Goal: Book appointment/travel/reservation

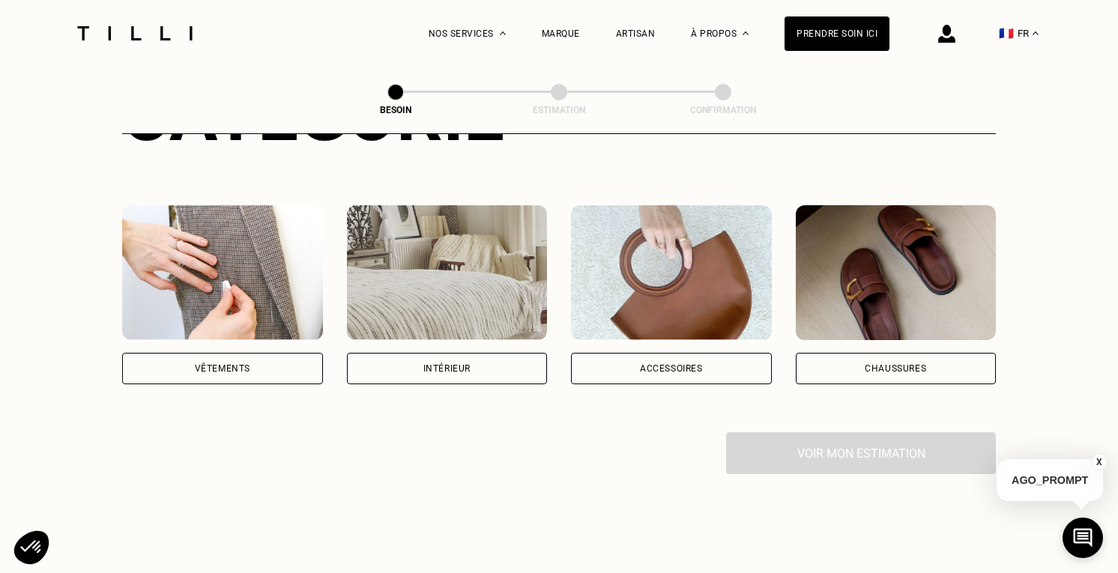
click at [231, 364] on div "Vêtements" at bounding box center [222, 368] width 55 height 9
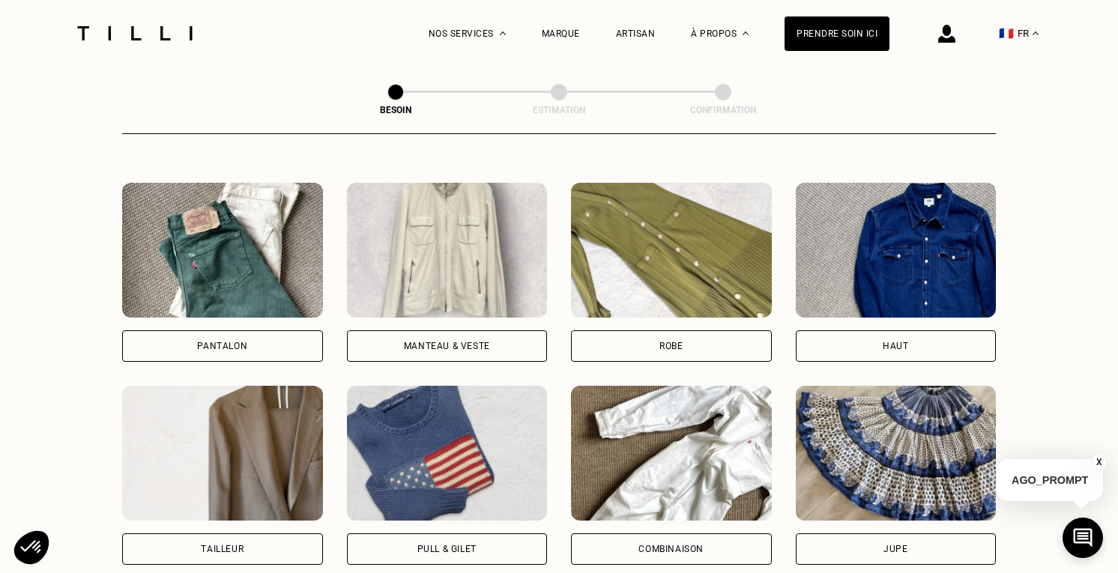
click at [237, 330] on div "Pantalon" at bounding box center [222, 345] width 201 height 31
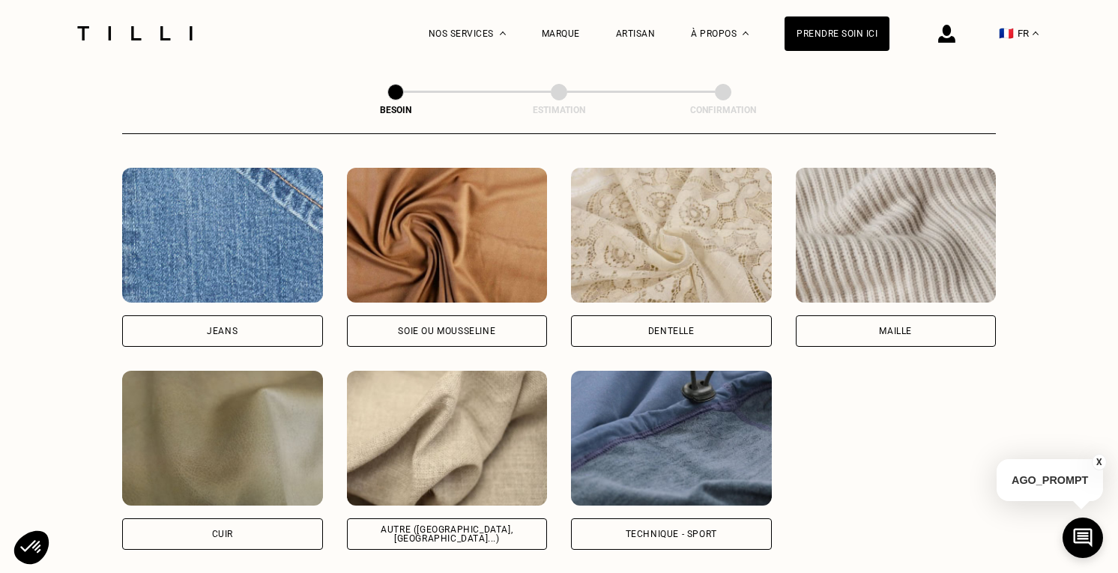
scroll to position [1613, 0]
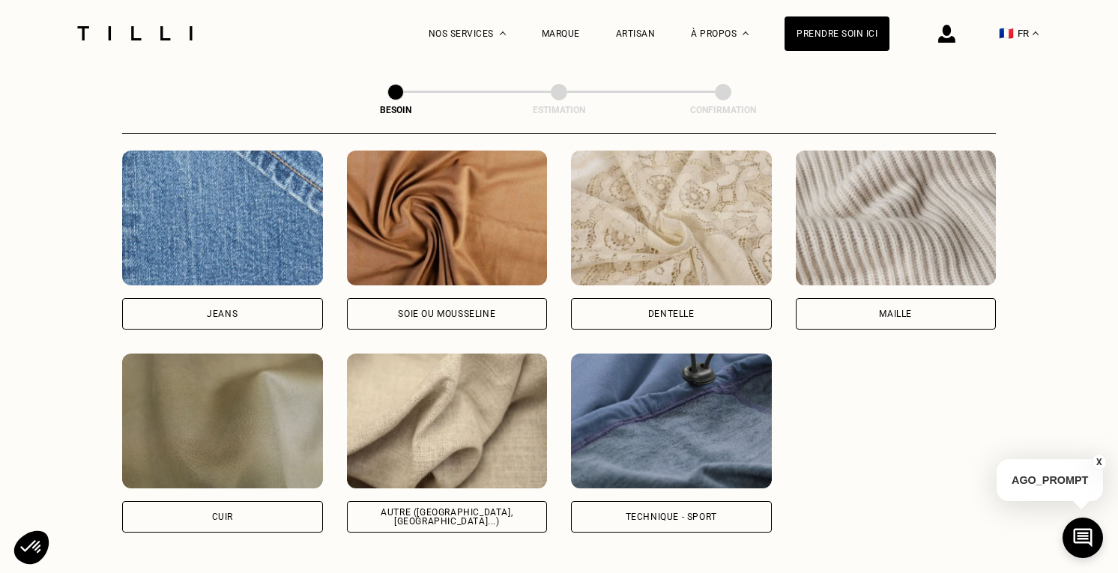
click at [422, 309] on div "Soie ou mousseline" at bounding box center [446, 313] width 97 height 9
select select "FR"
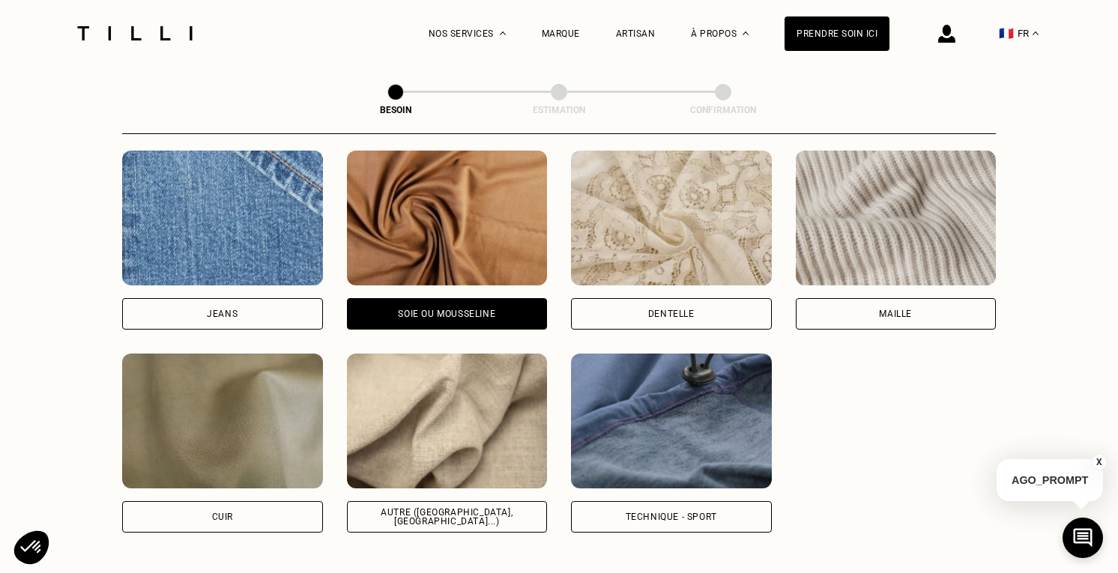
scroll to position [2007, 0]
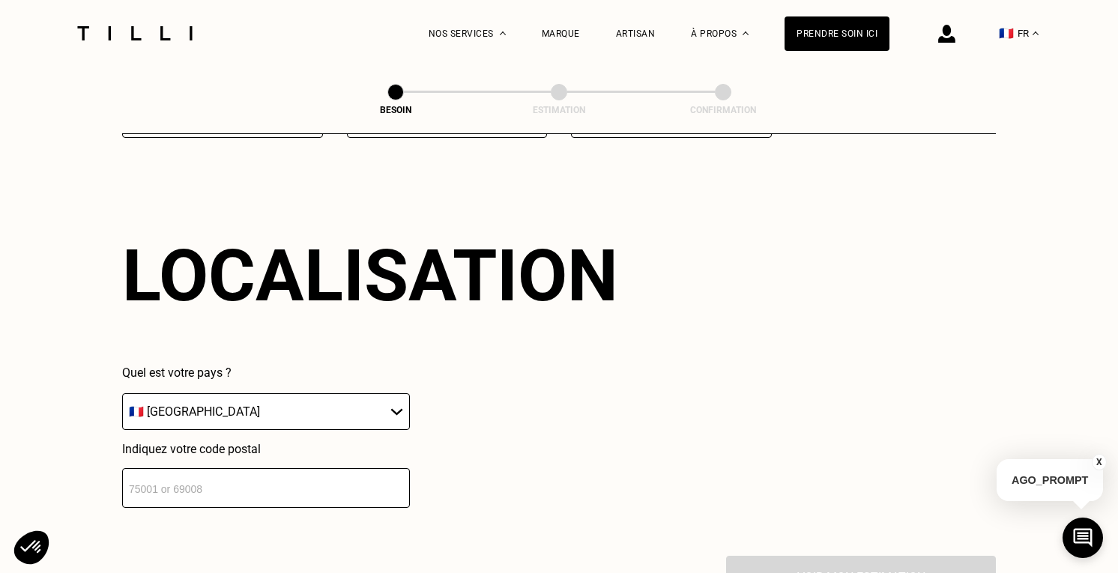
click at [303, 468] on input "number" at bounding box center [266, 488] width 288 height 40
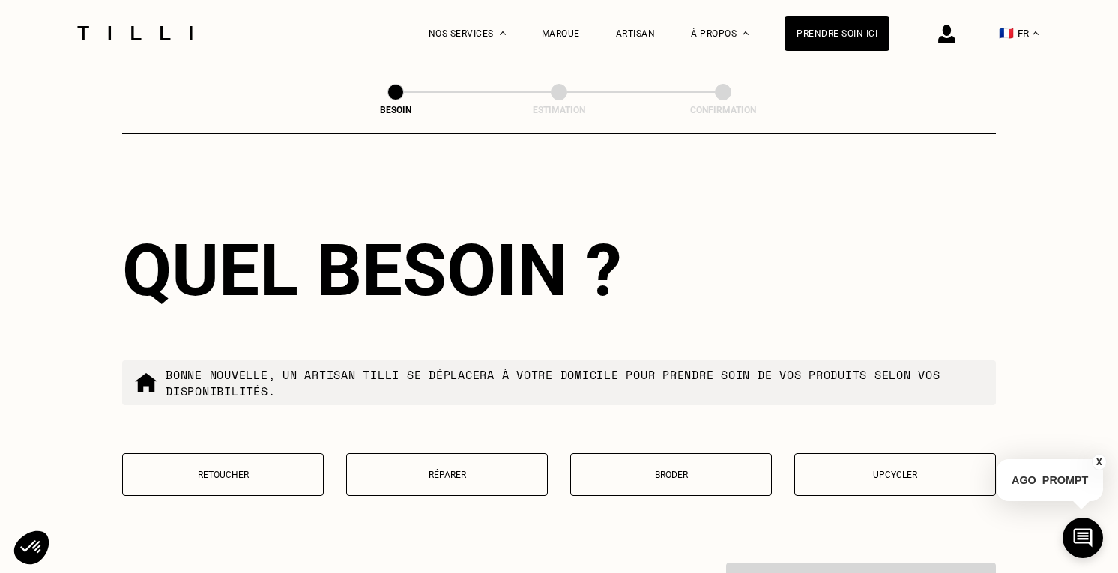
type input "37000"
click at [249, 470] on p "Retoucher" at bounding box center [222, 475] width 185 height 10
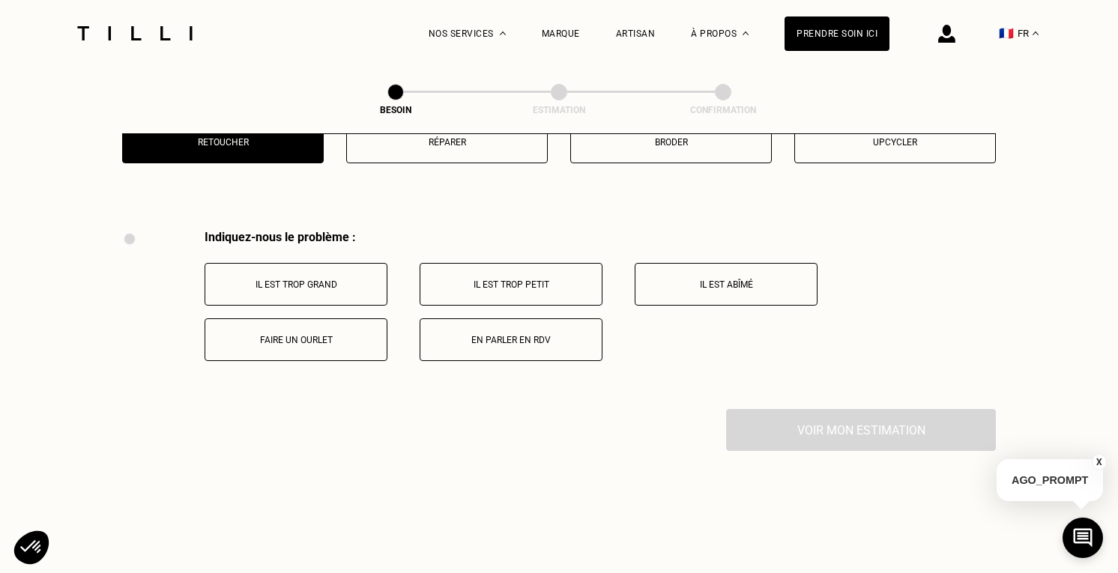
scroll to position [2765, 0]
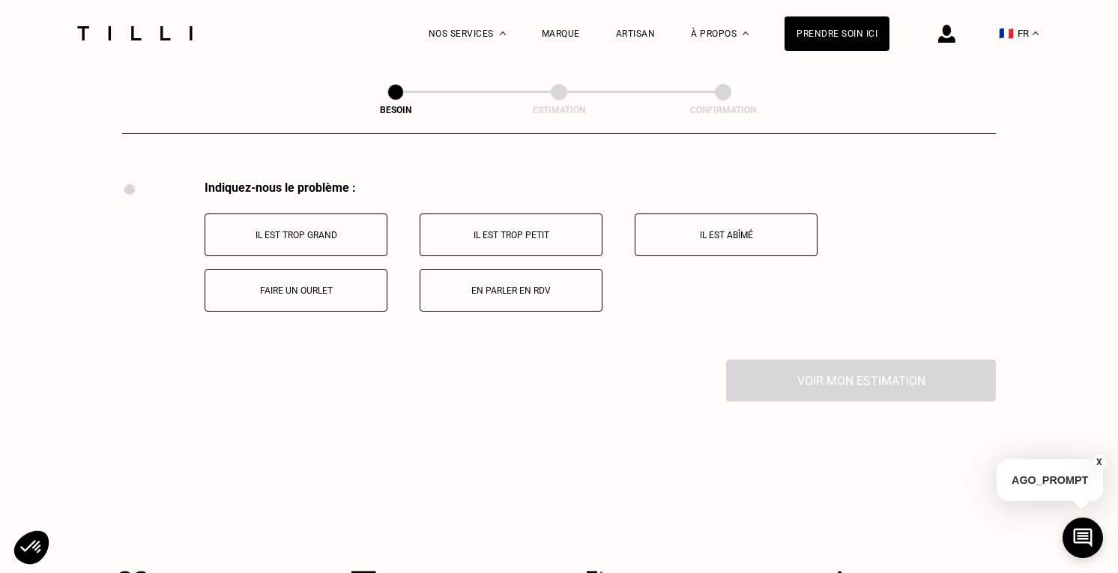
click at [329, 230] on p "Il est trop grand" at bounding box center [296, 235] width 166 height 10
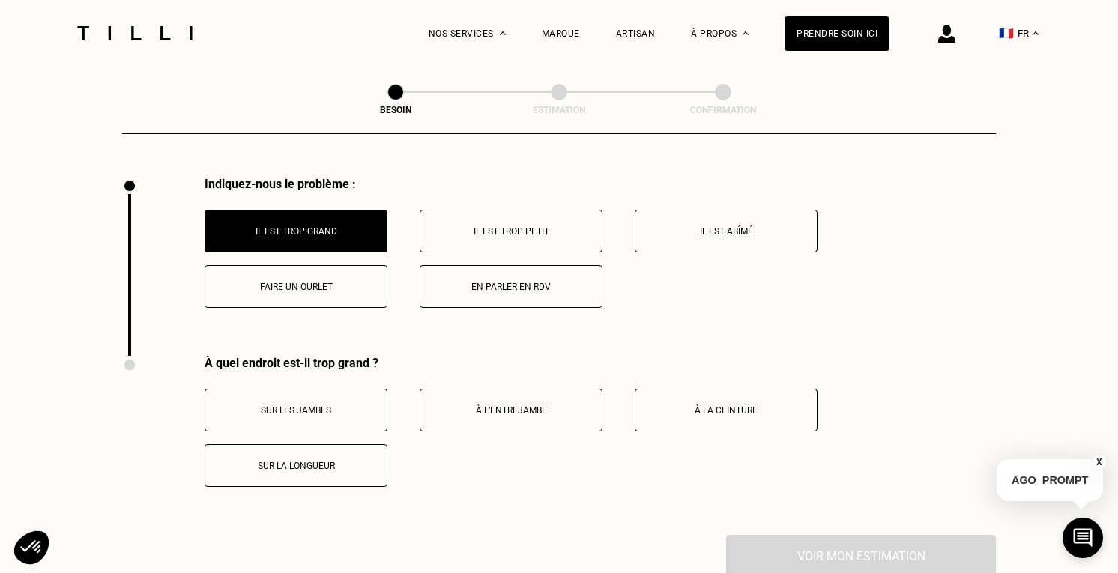
click at [306, 282] on p "Faire un ourlet" at bounding box center [296, 287] width 166 height 10
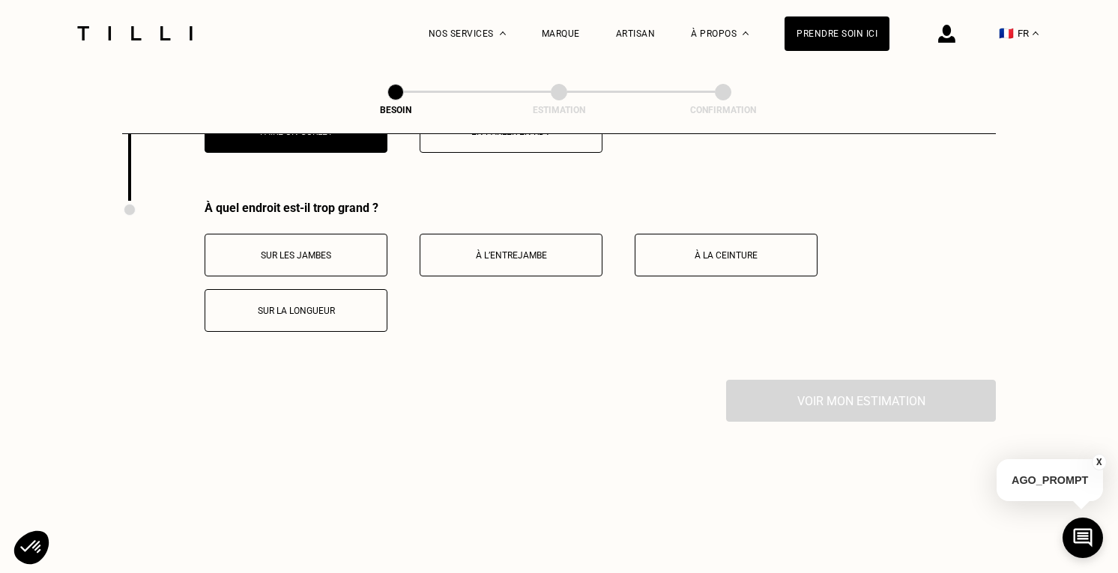
scroll to position [2915, 0]
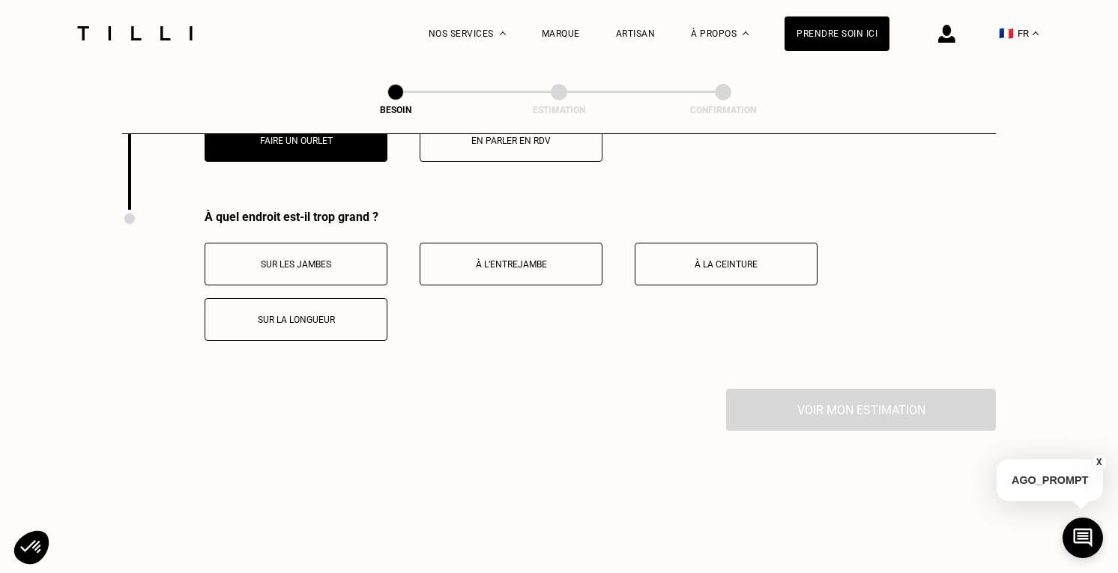
click at [324, 262] on button "Sur les jambes" at bounding box center [295, 264] width 183 height 43
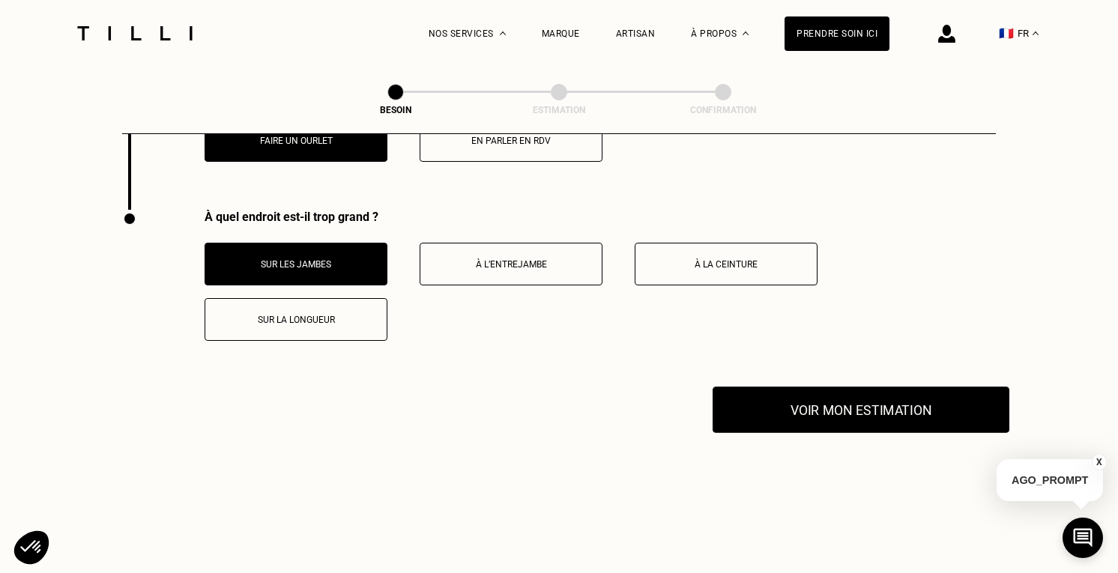
click at [822, 419] on button "Voir mon estimation" at bounding box center [860, 410] width 297 height 46
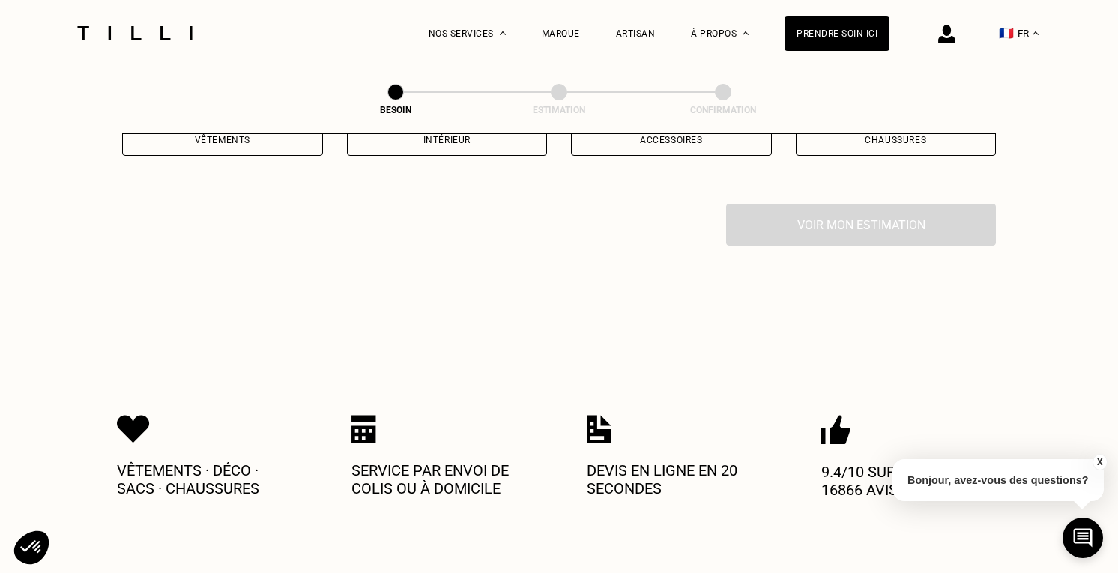
scroll to position [351, 0]
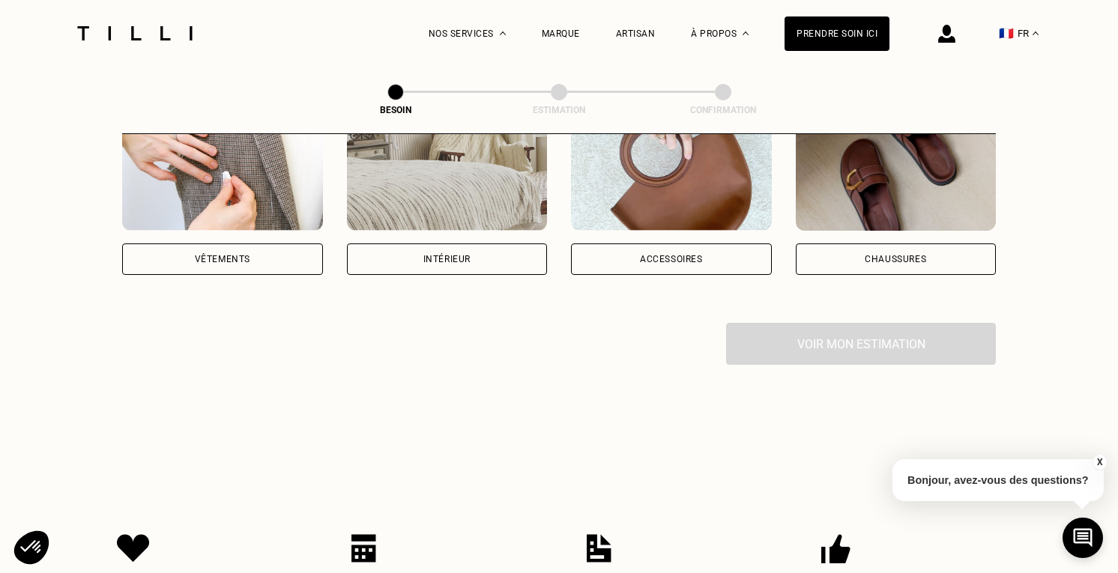
click at [206, 253] on div "Vêtements" at bounding box center [222, 258] width 201 height 31
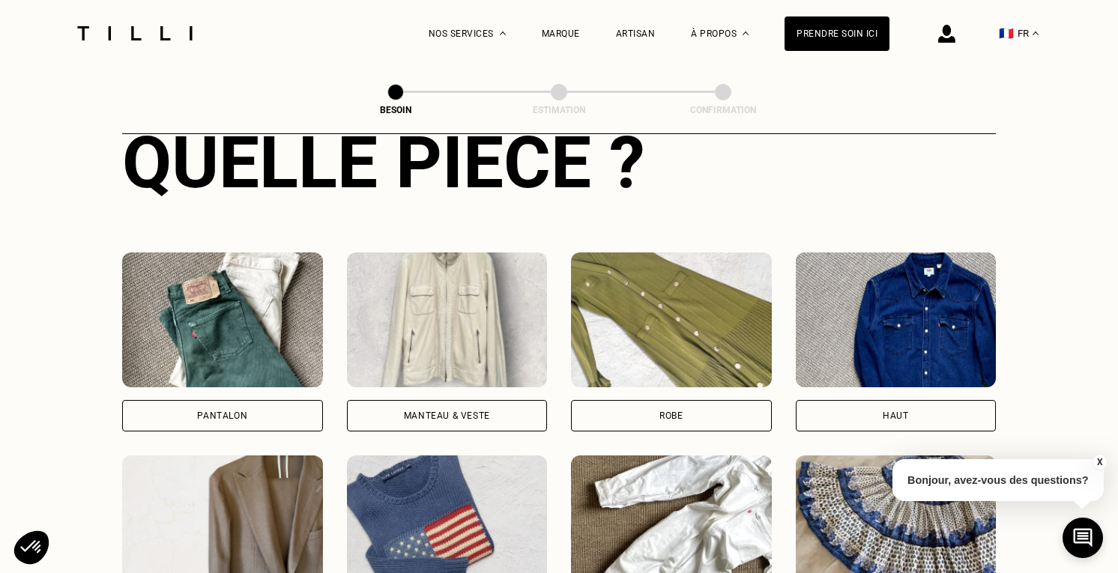
click at [272, 400] on div "Pantalon" at bounding box center [222, 415] width 201 height 31
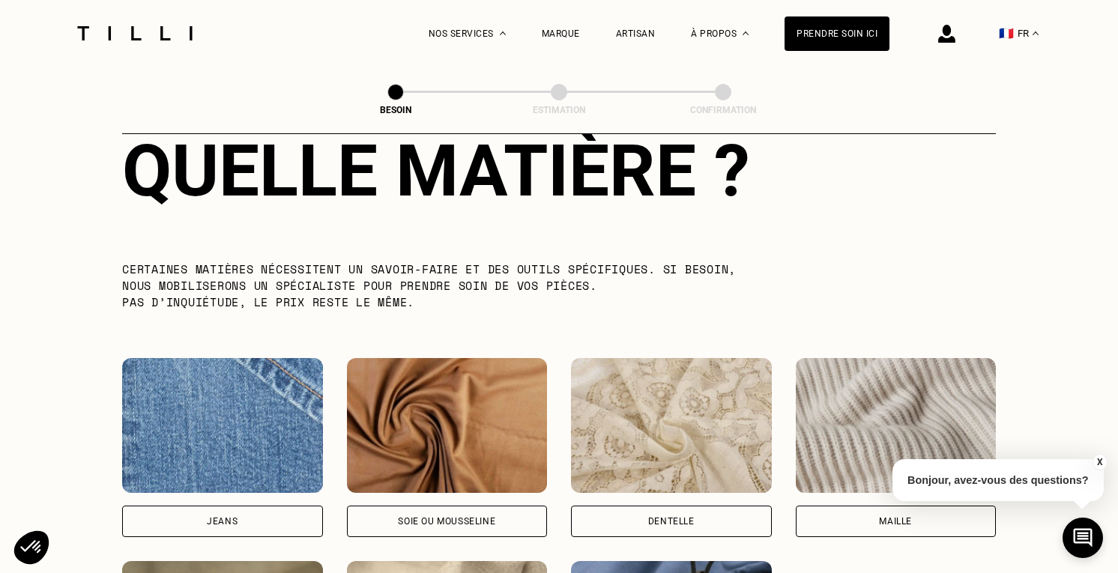
scroll to position [1452, 0]
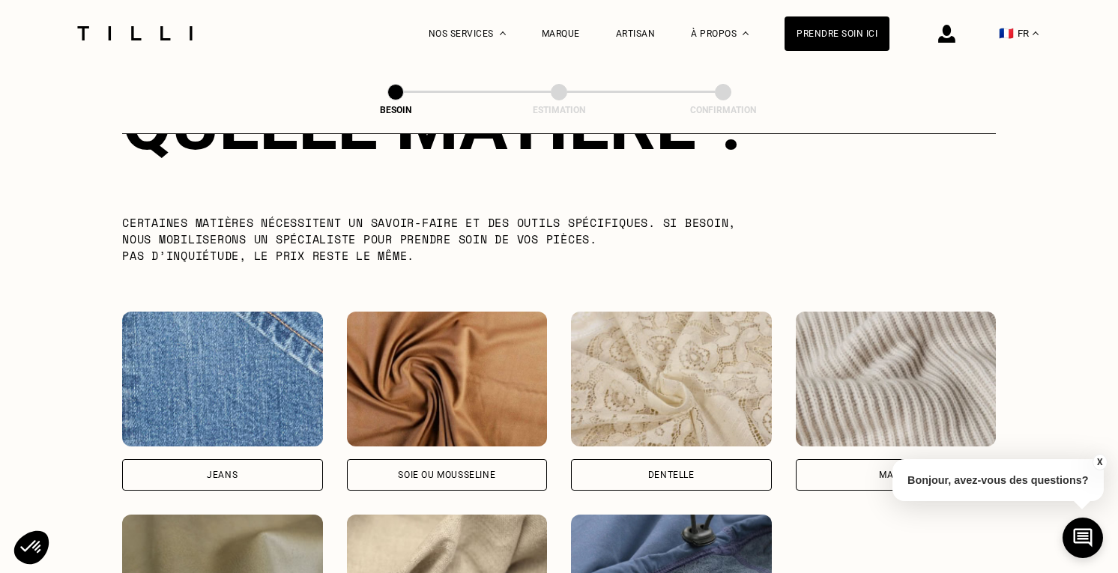
click at [441, 470] on div "Soie ou mousseline" at bounding box center [446, 474] width 97 height 9
select select "FR"
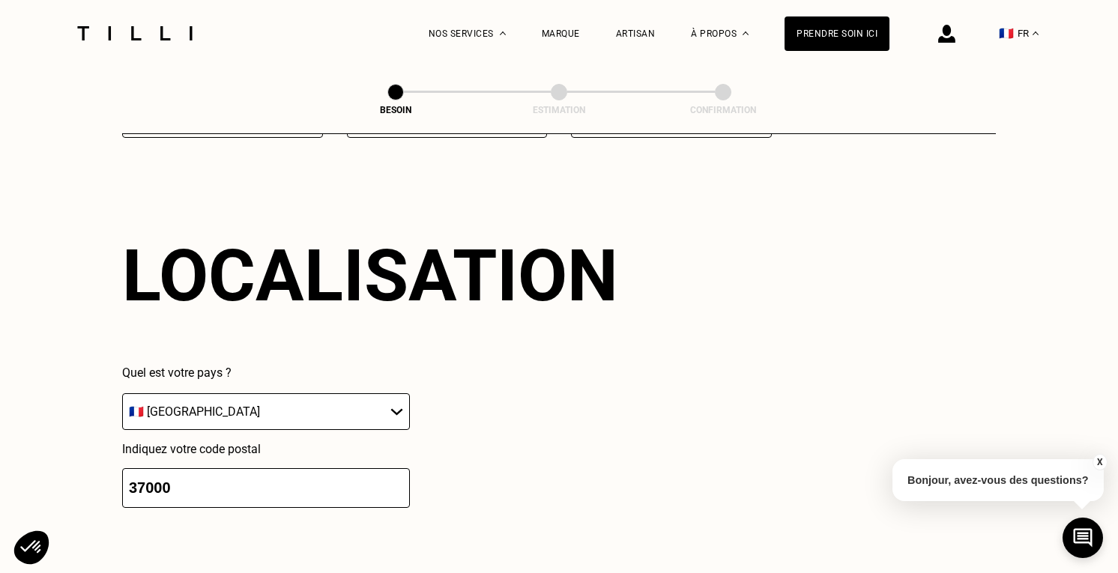
scroll to position [2055, 0]
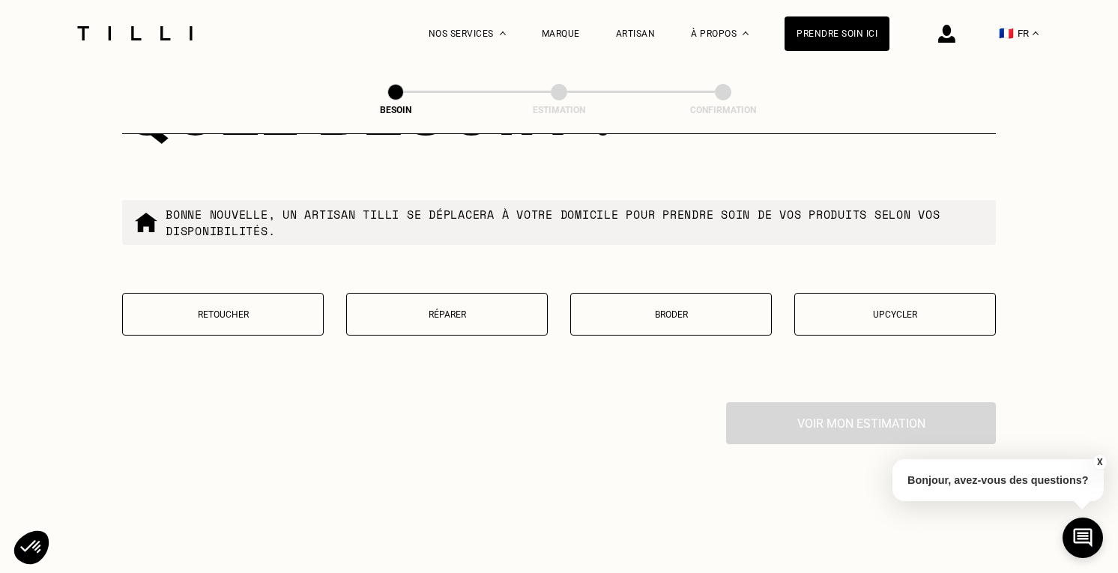
click at [261, 309] on p "Retoucher" at bounding box center [222, 314] width 185 height 10
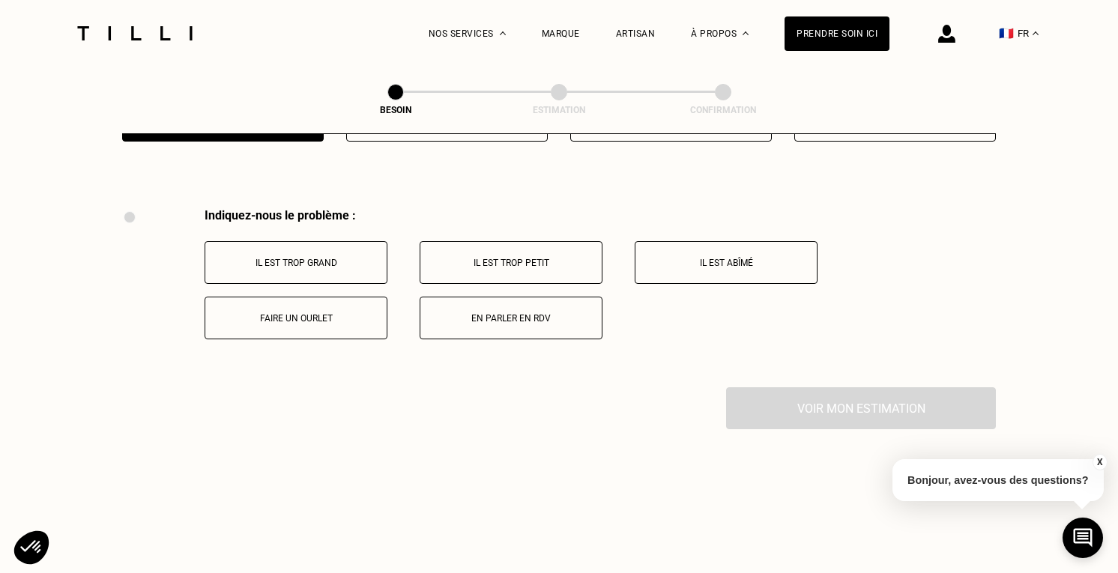
scroll to position [2765, 0]
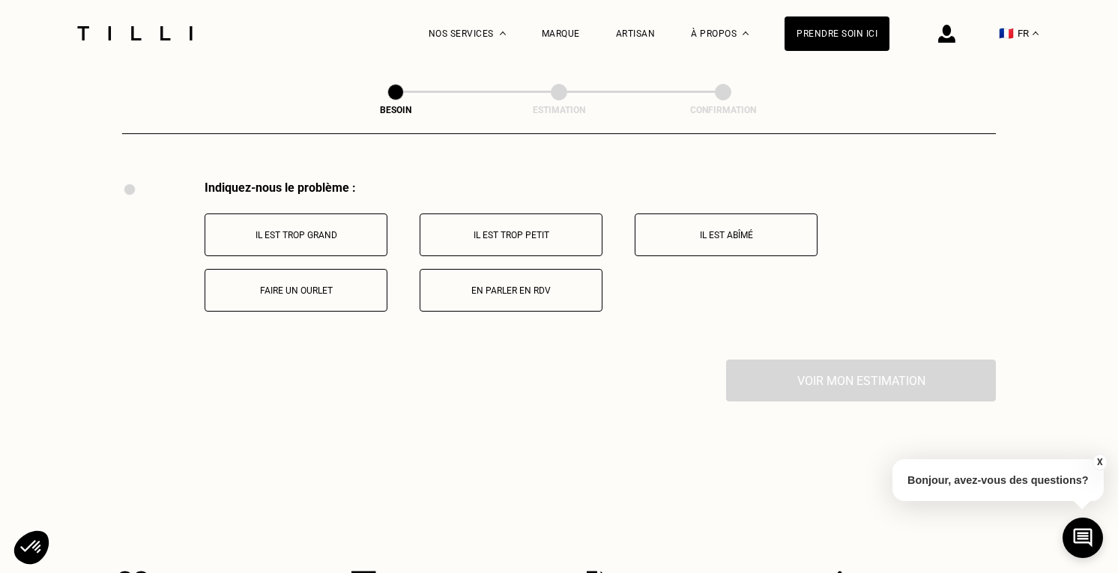
click at [297, 269] on button "Faire un ourlet" at bounding box center [295, 290] width 183 height 43
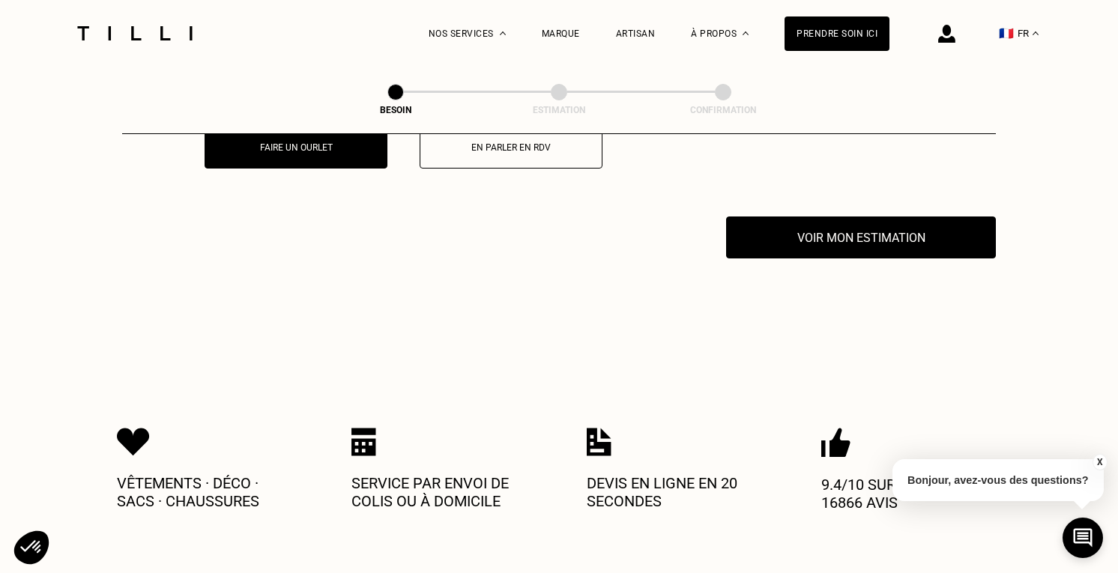
scroll to position [2944, 0]
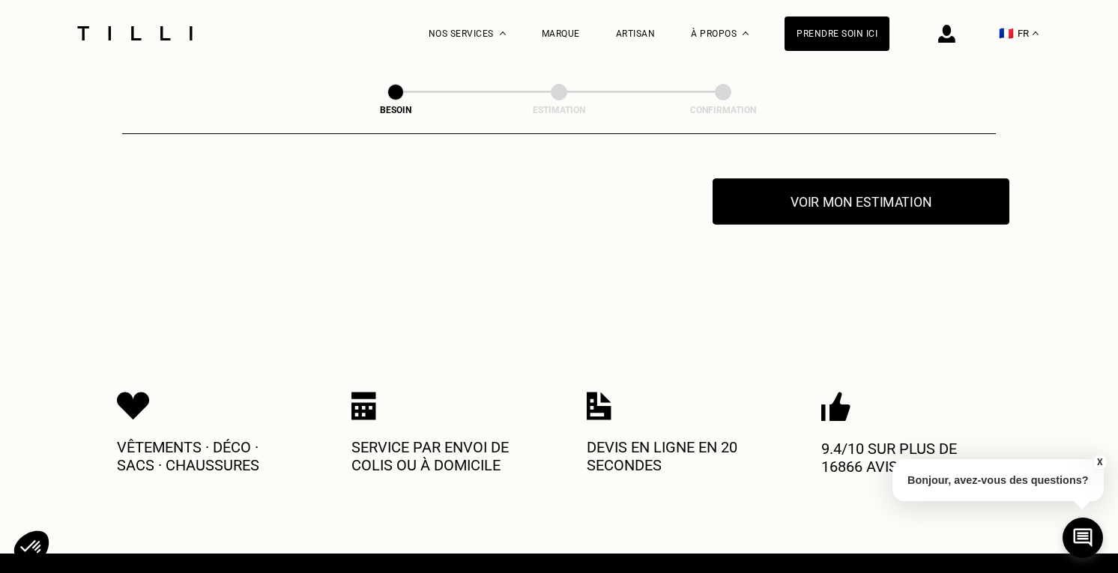
click at [900, 193] on button "Voir mon estimation" at bounding box center [860, 201] width 297 height 46
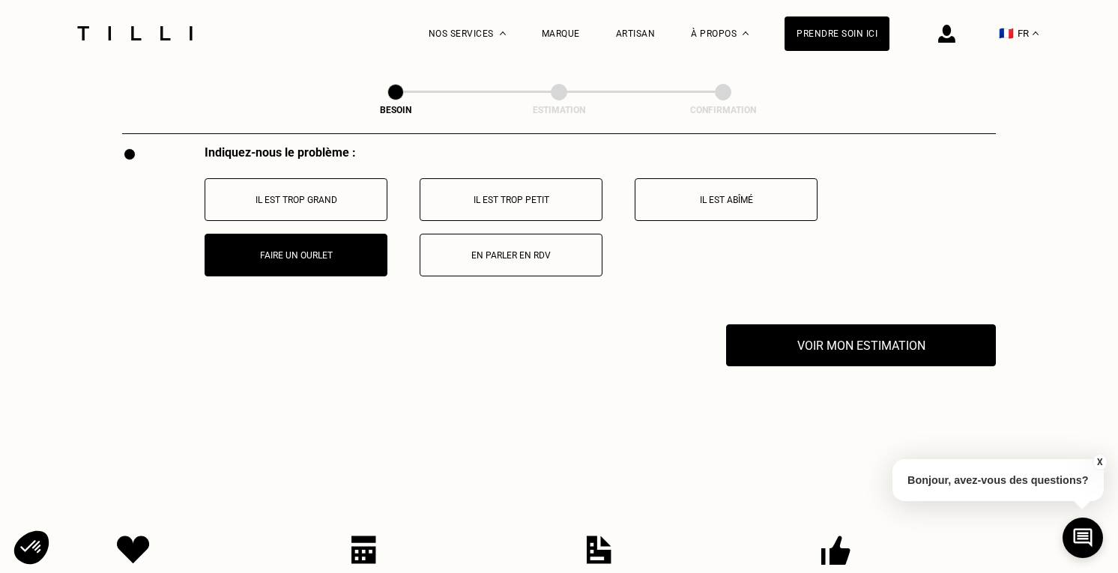
scroll to position [2803, 0]
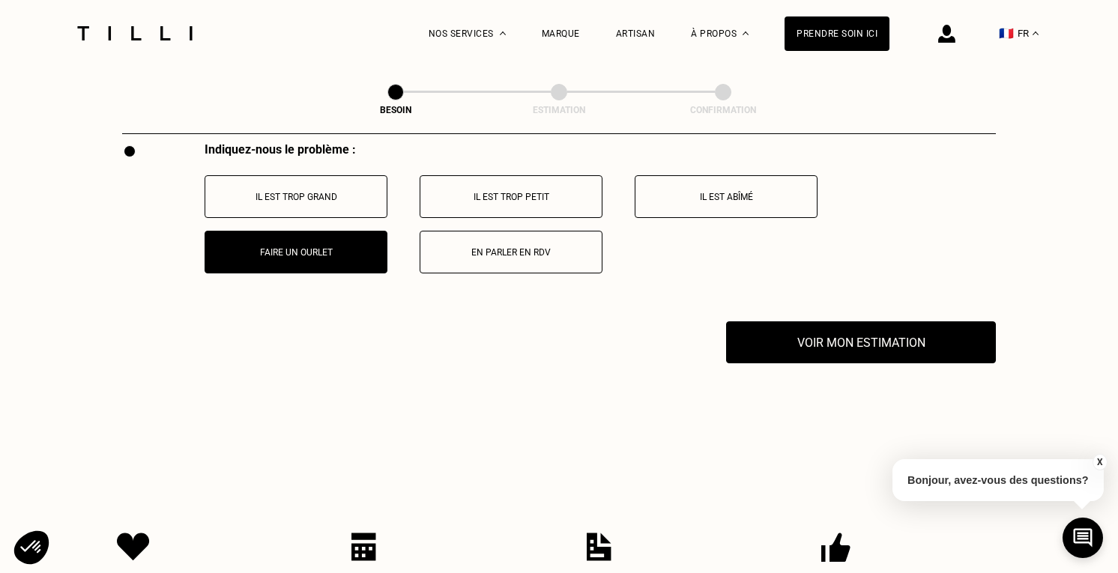
click at [267, 176] on button "Il est trop grand" at bounding box center [295, 196] width 183 height 43
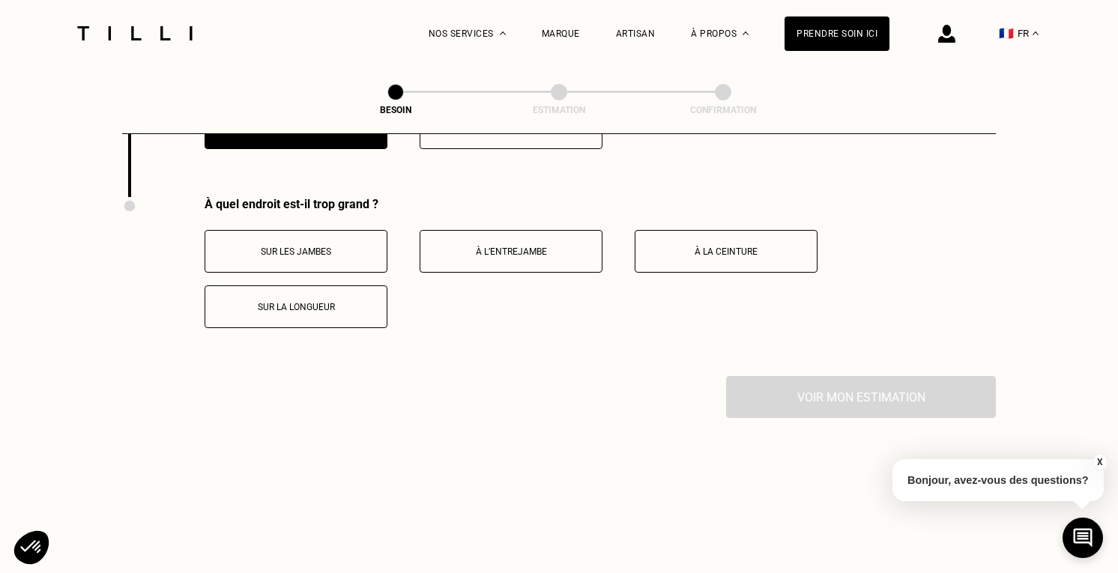
scroll to position [2944, 0]
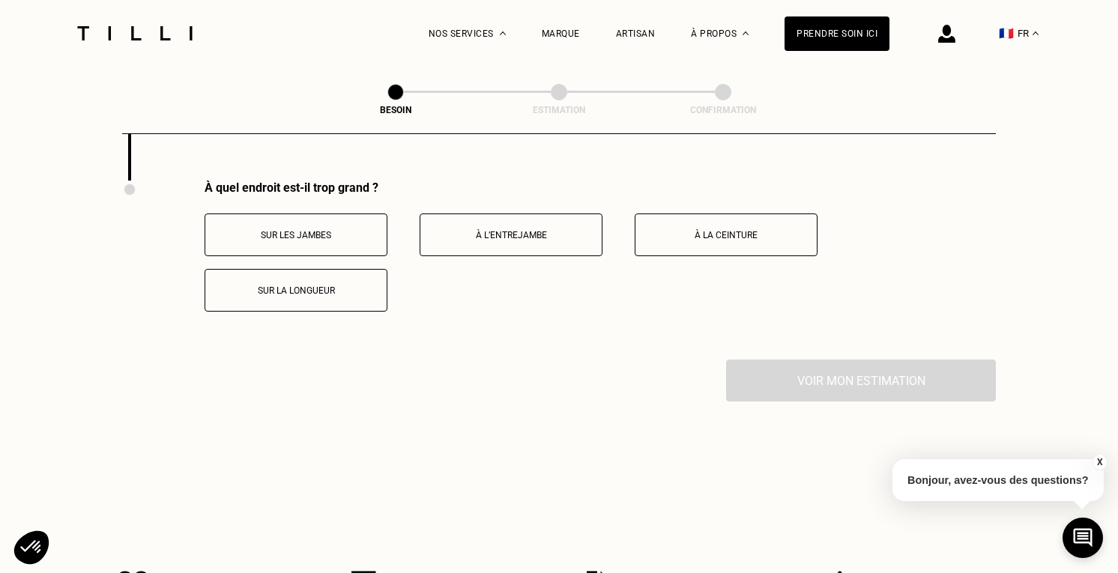
click at [278, 234] on button "Sur les jambes" at bounding box center [295, 234] width 183 height 43
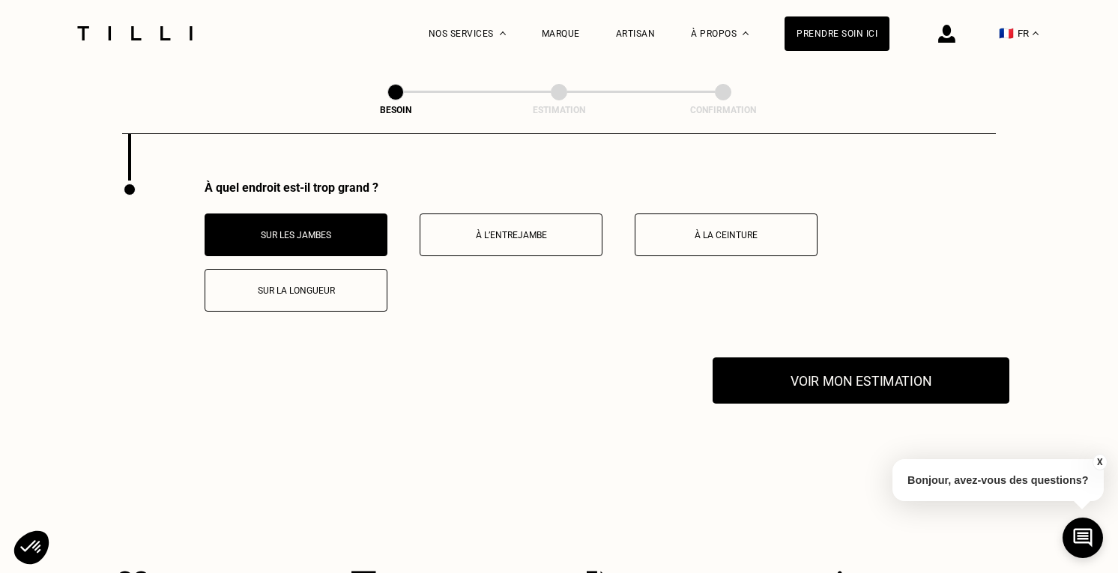
click at [804, 375] on button "Voir mon estimation" at bounding box center [860, 380] width 297 height 46
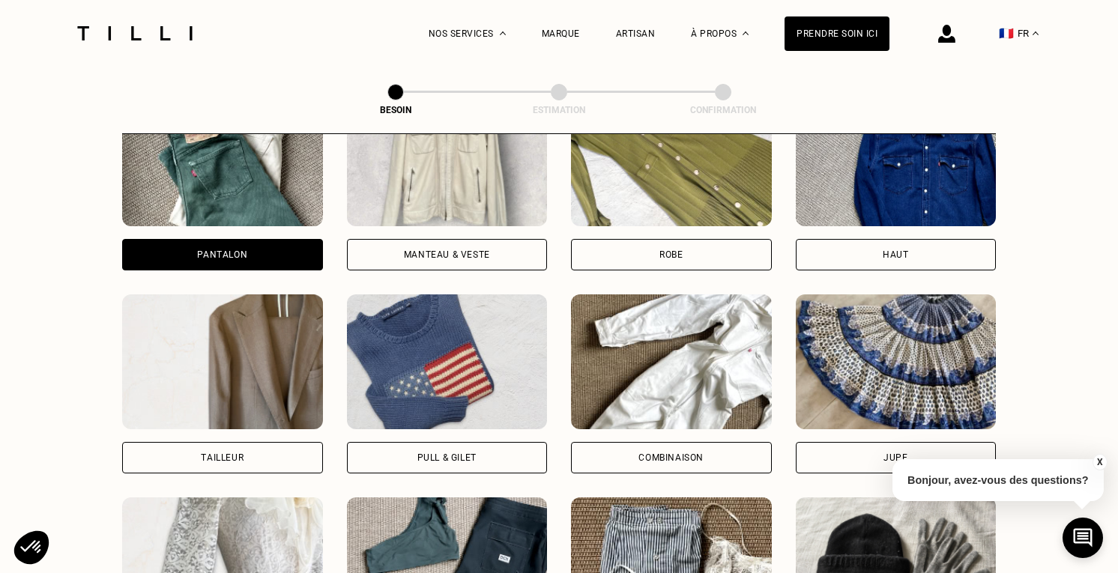
scroll to position [704, 0]
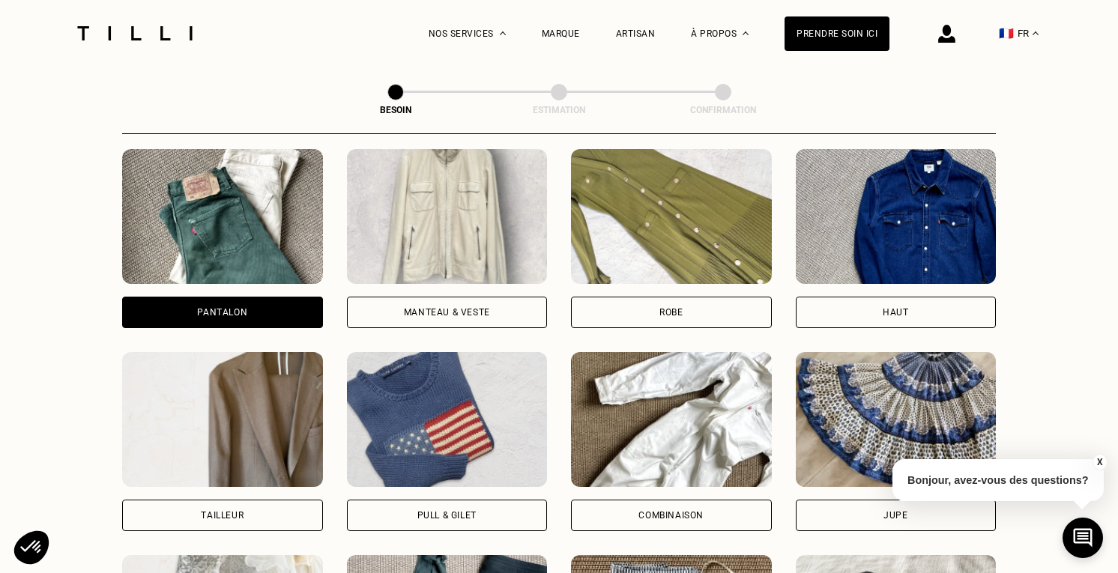
click at [901, 273] on div "Haut" at bounding box center [895, 238] width 201 height 179
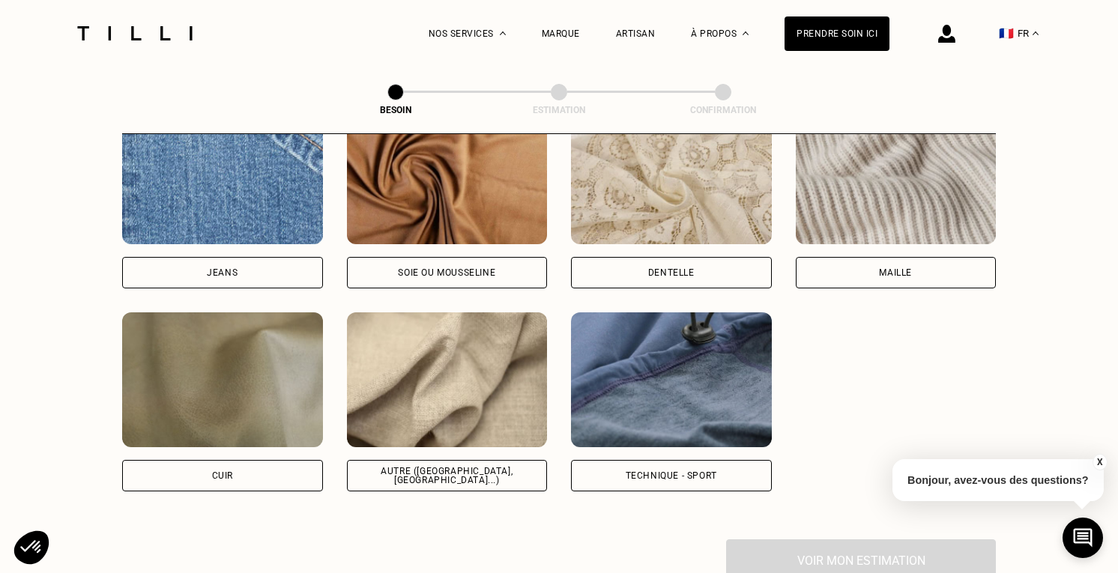
scroll to position [1589, 0]
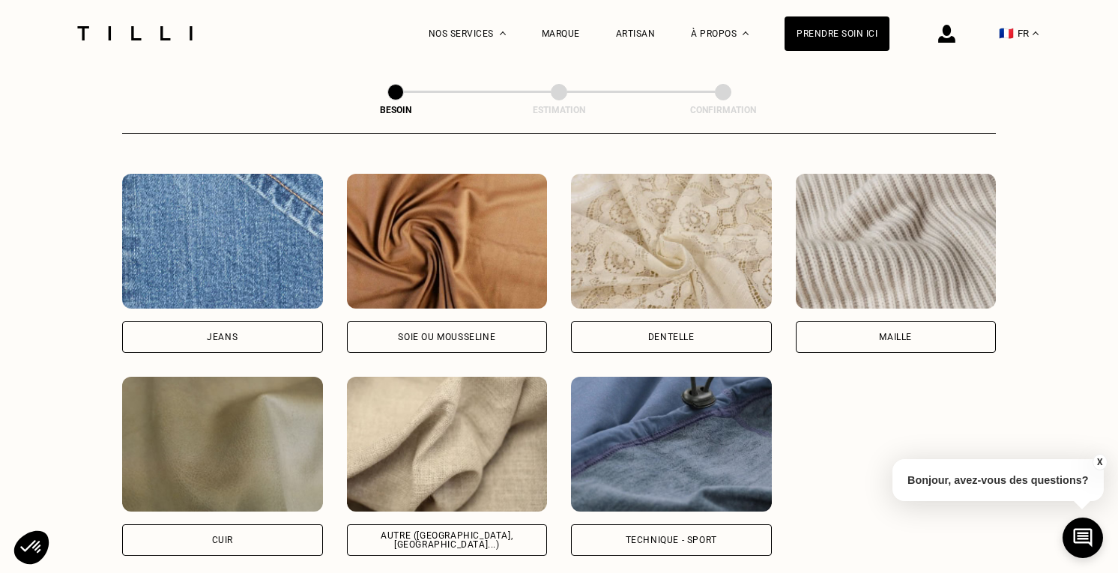
click at [412, 531] on div "Autre ([GEOGRAPHIC_DATA], [GEOGRAPHIC_DATA]...)" at bounding box center [447, 540] width 175 height 18
select select "FR"
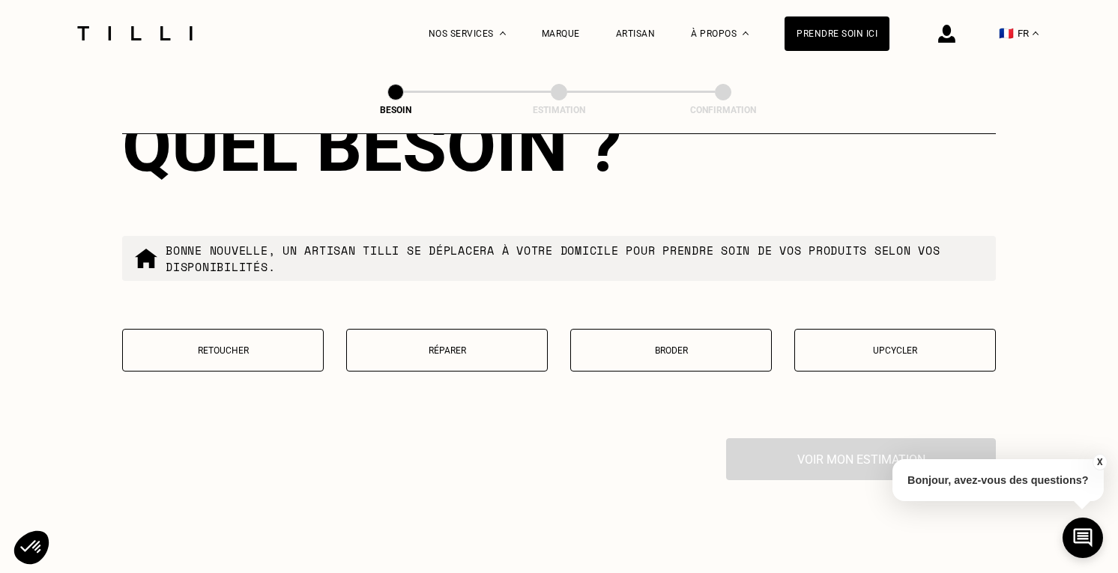
scroll to position [2495, 0]
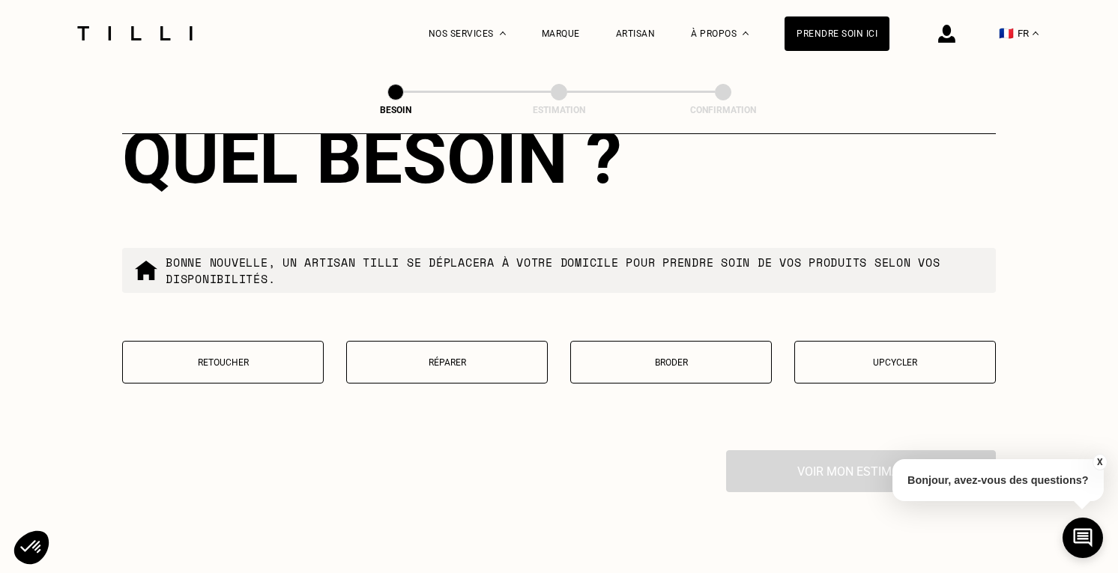
click at [456, 357] on p "Réparer" at bounding box center [446, 362] width 185 height 10
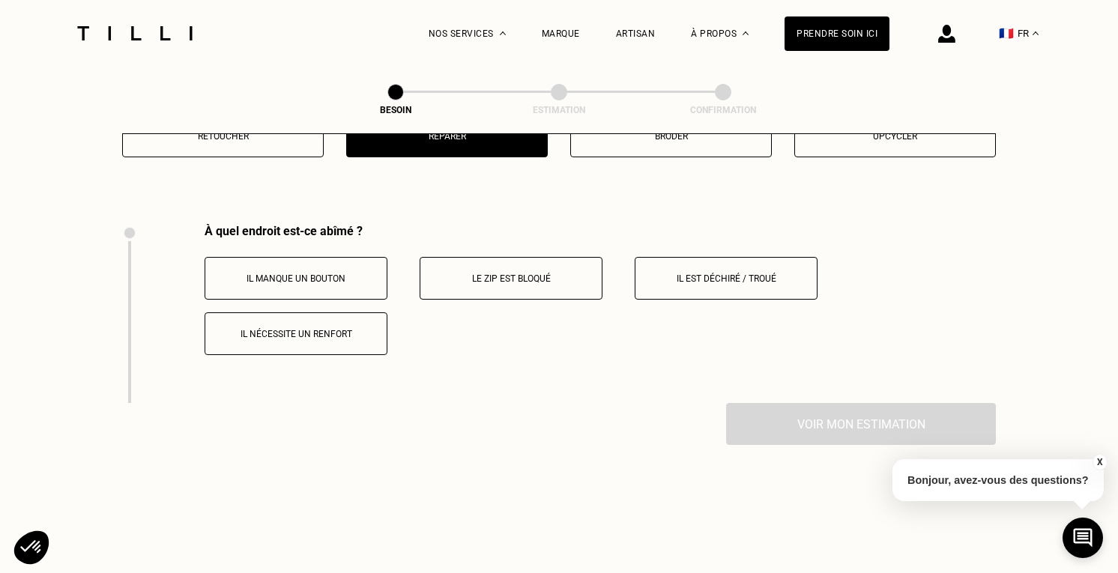
scroll to position [2765, 0]
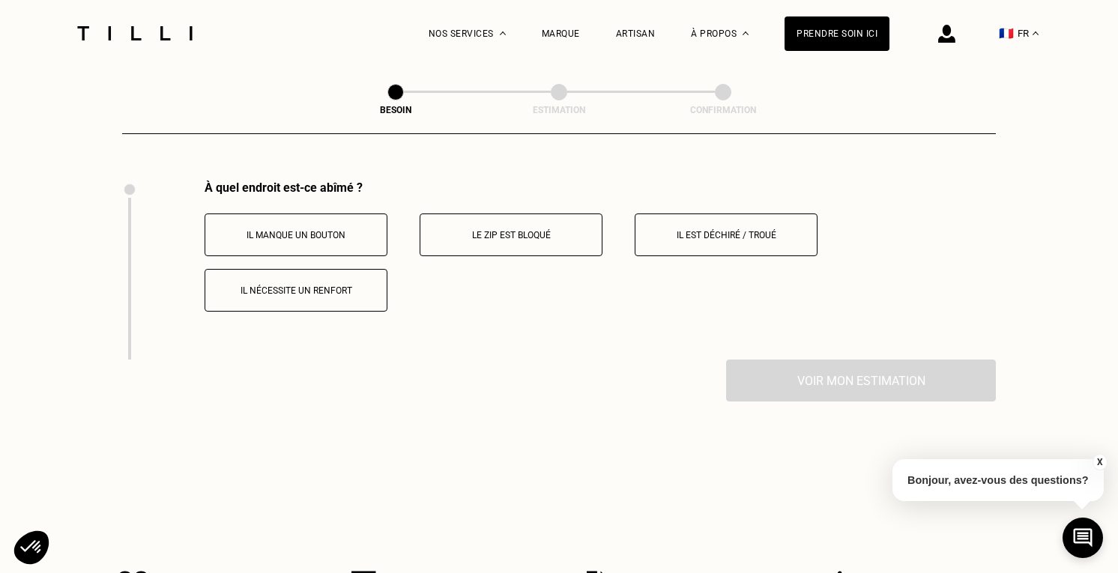
click at [335, 230] on p "Il manque un bouton" at bounding box center [296, 235] width 166 height 10
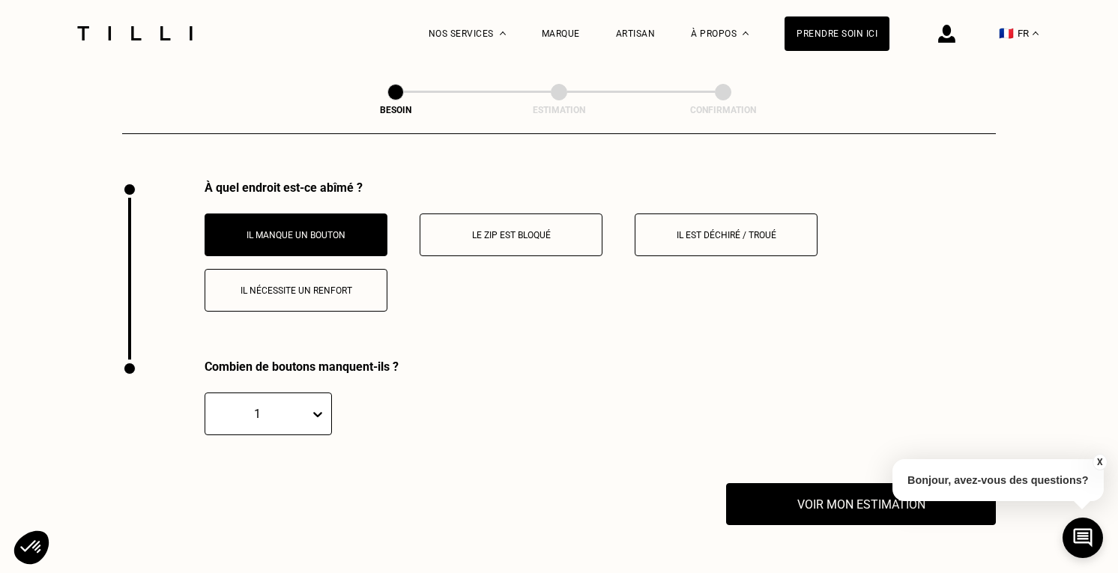
scroll to position [2944, 0]
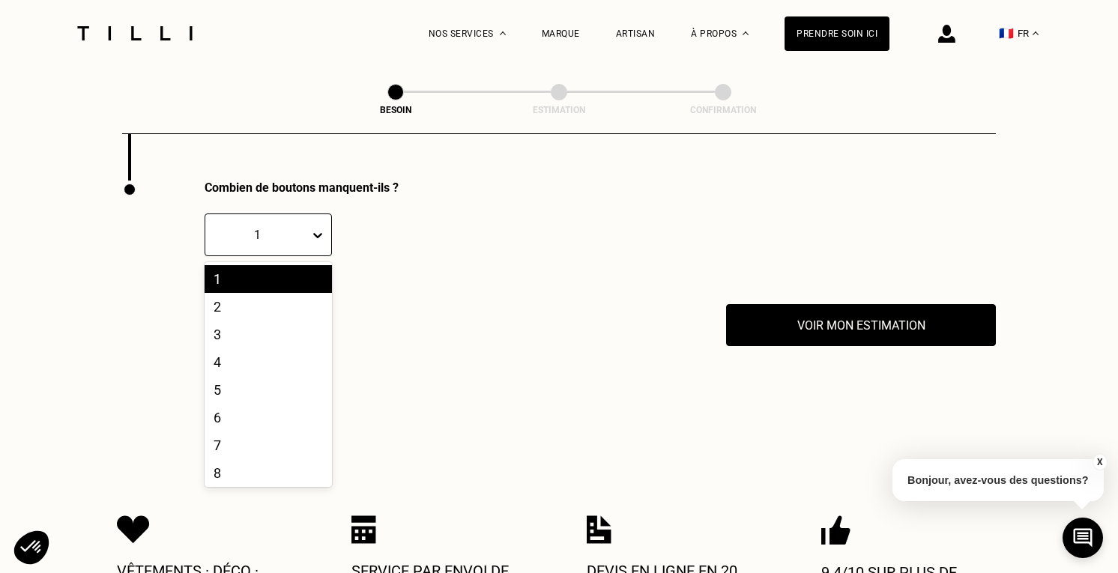
click at [314, 228] on icon at bounding box center [317, 235] width 15 height 15
click at [269, 293] on div "2" at bounding box center [267, 307] width 127 height 28
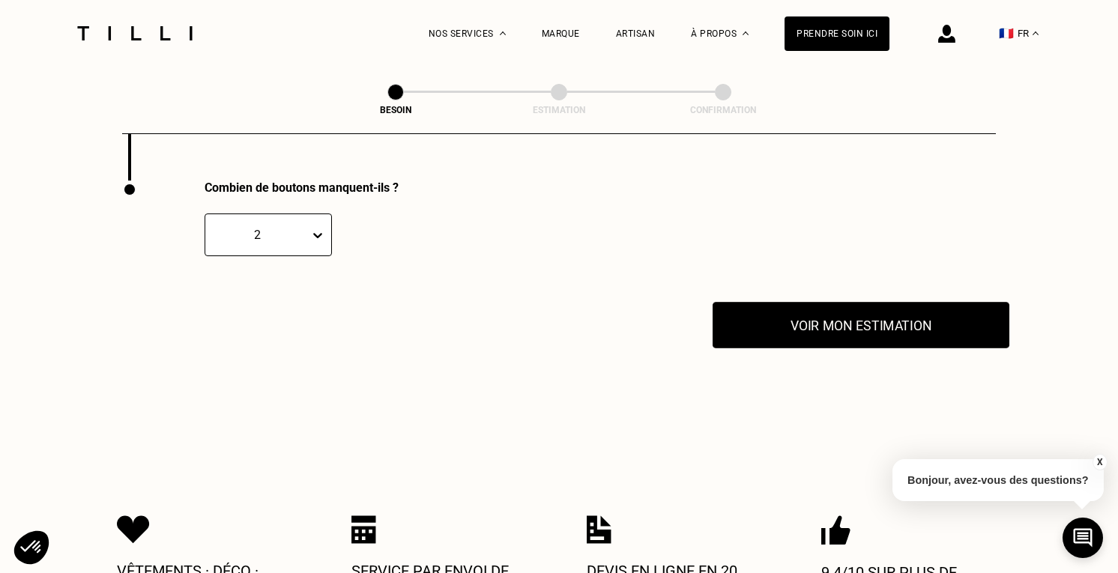
click at [793, 327] on button "Voir mon estimation" at bounding box center [860, 325] width 297 height 46
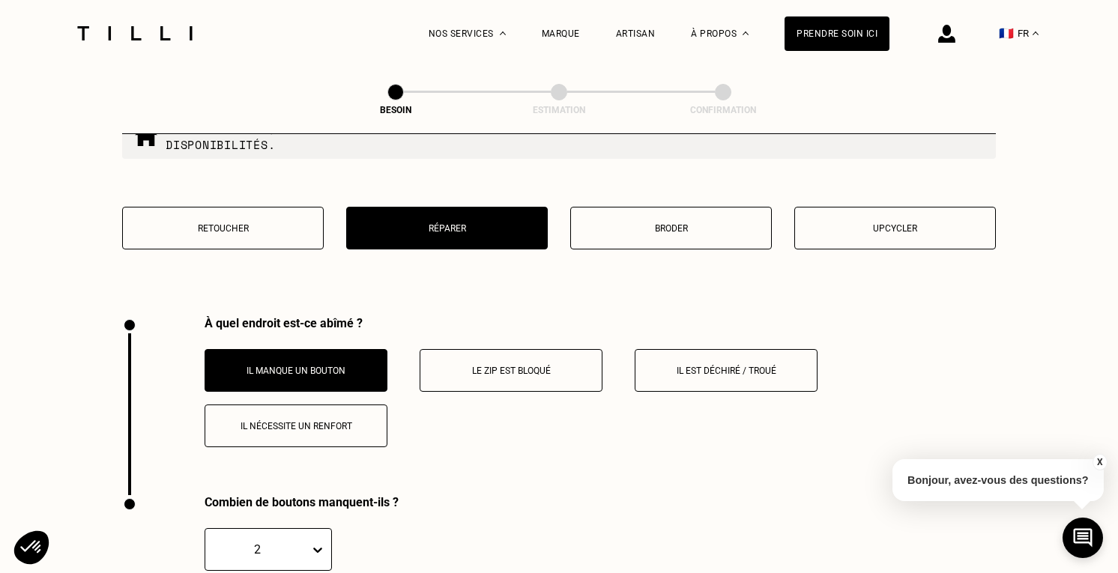
scroll to position [2629, 0]
click at [703, 366] on p "Il est déchiré / troué" at bounding box center [726, 371] width 166 height 10
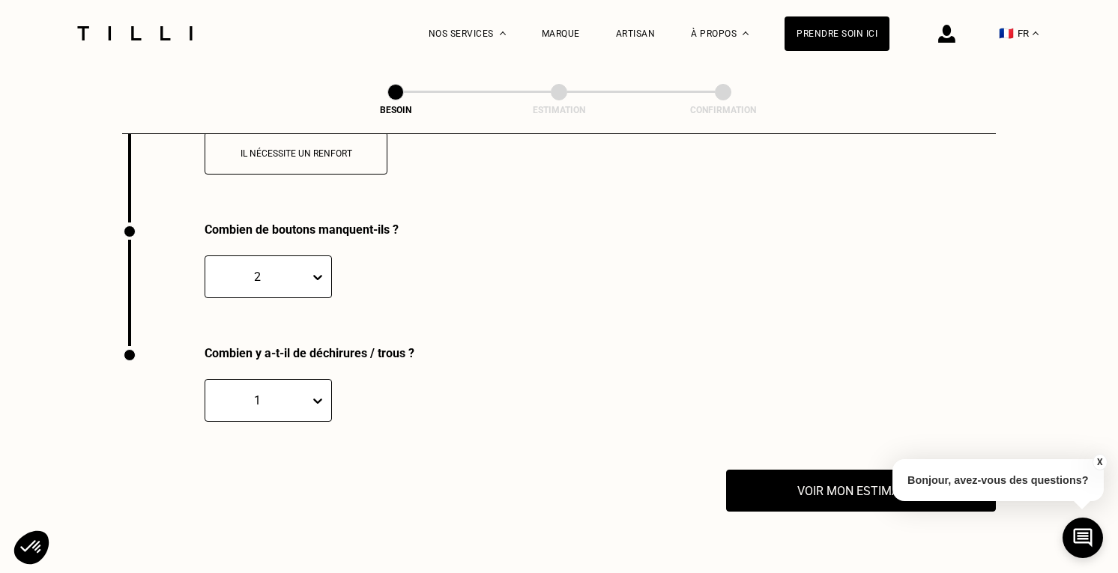
scroll to position [2944, 0]
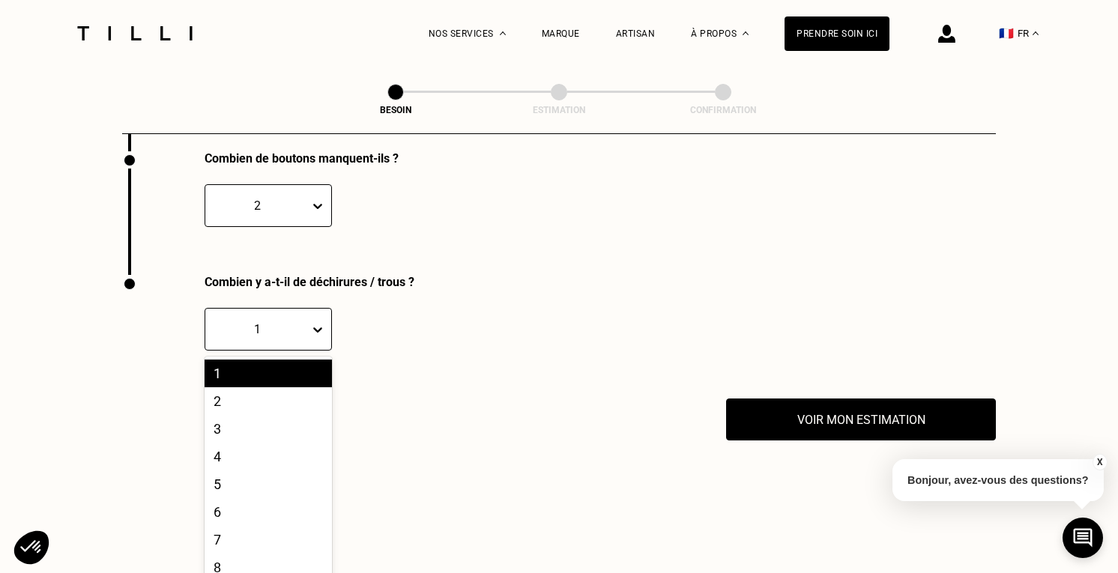
click at [303, 351] on div "1, 1 of 10. 10 results available. Use Up and Down to choose options, press Ente…" at bounding box center [267, 329] width 127 height 43
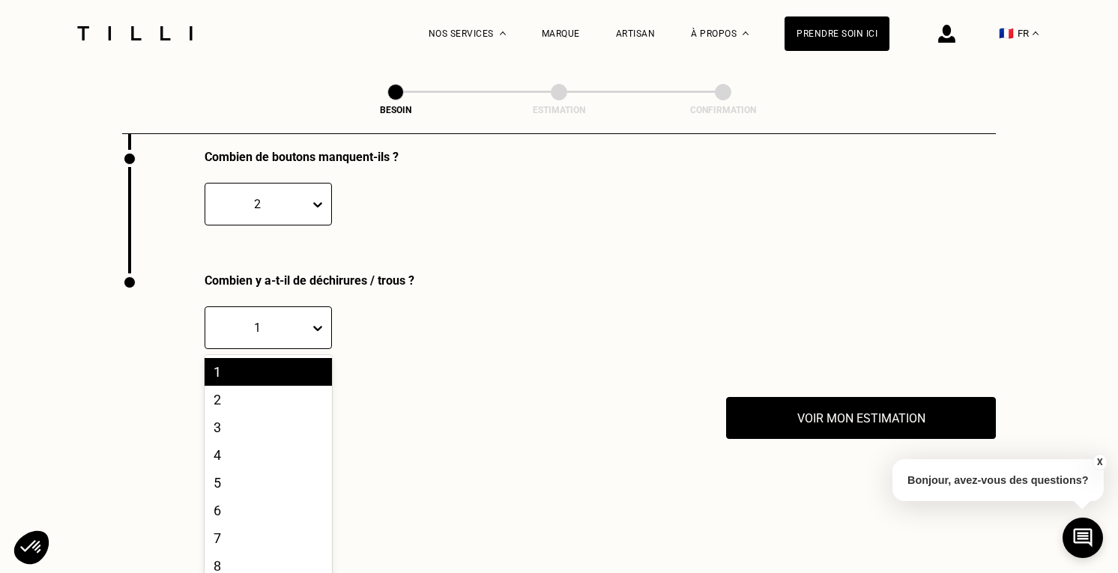
click at [296, 366] on div "1" at bounding box center [267, 372] width 127 height 28
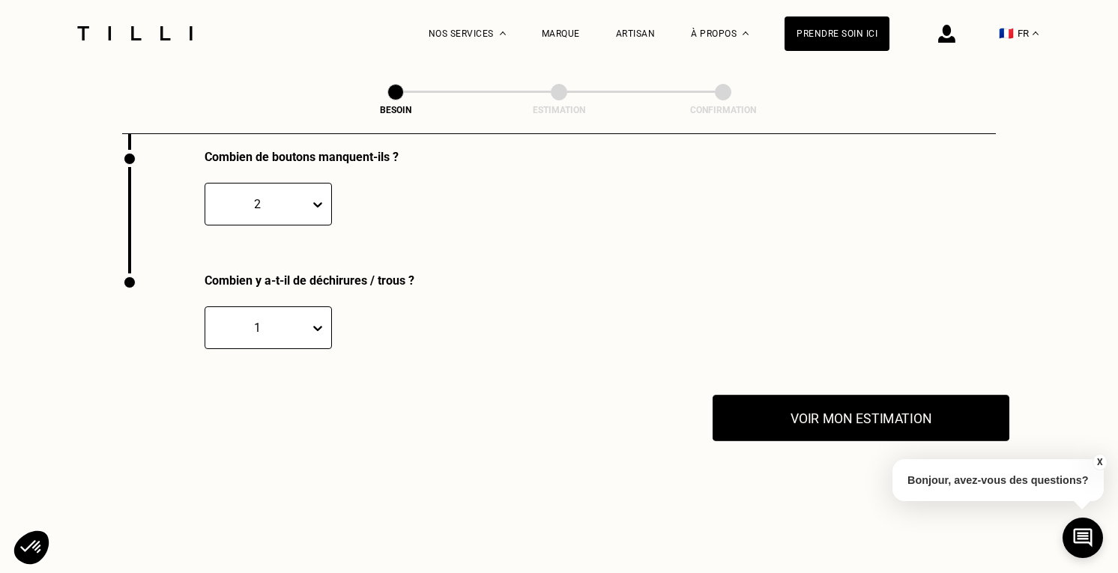
click at [857, 395] on button "Voir mon estimation" at bounding box center [860, 418] width 297 height 46
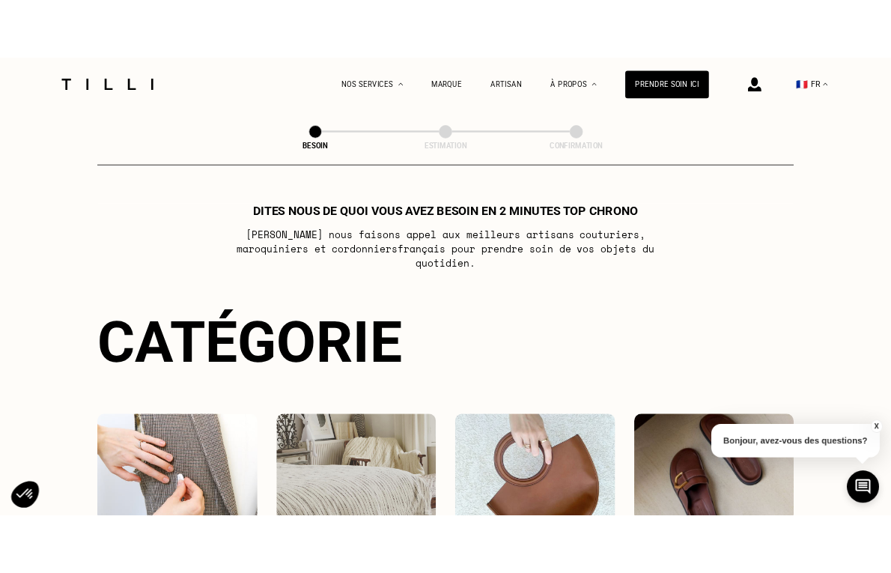
scroll to position [0, 0]
